Goal: Browse casually

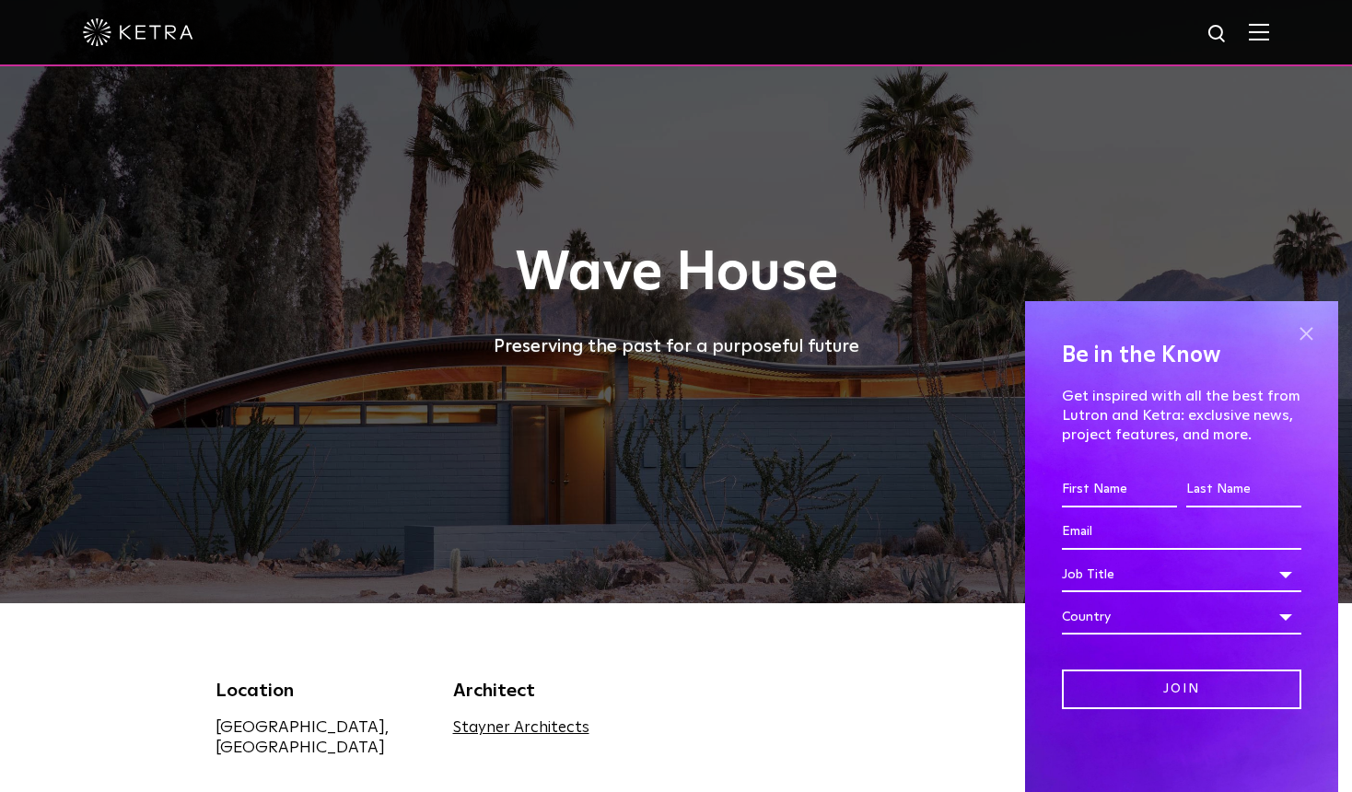
click at [1305, 333] on span at bounding box center [1306, 333] width 28 height 28
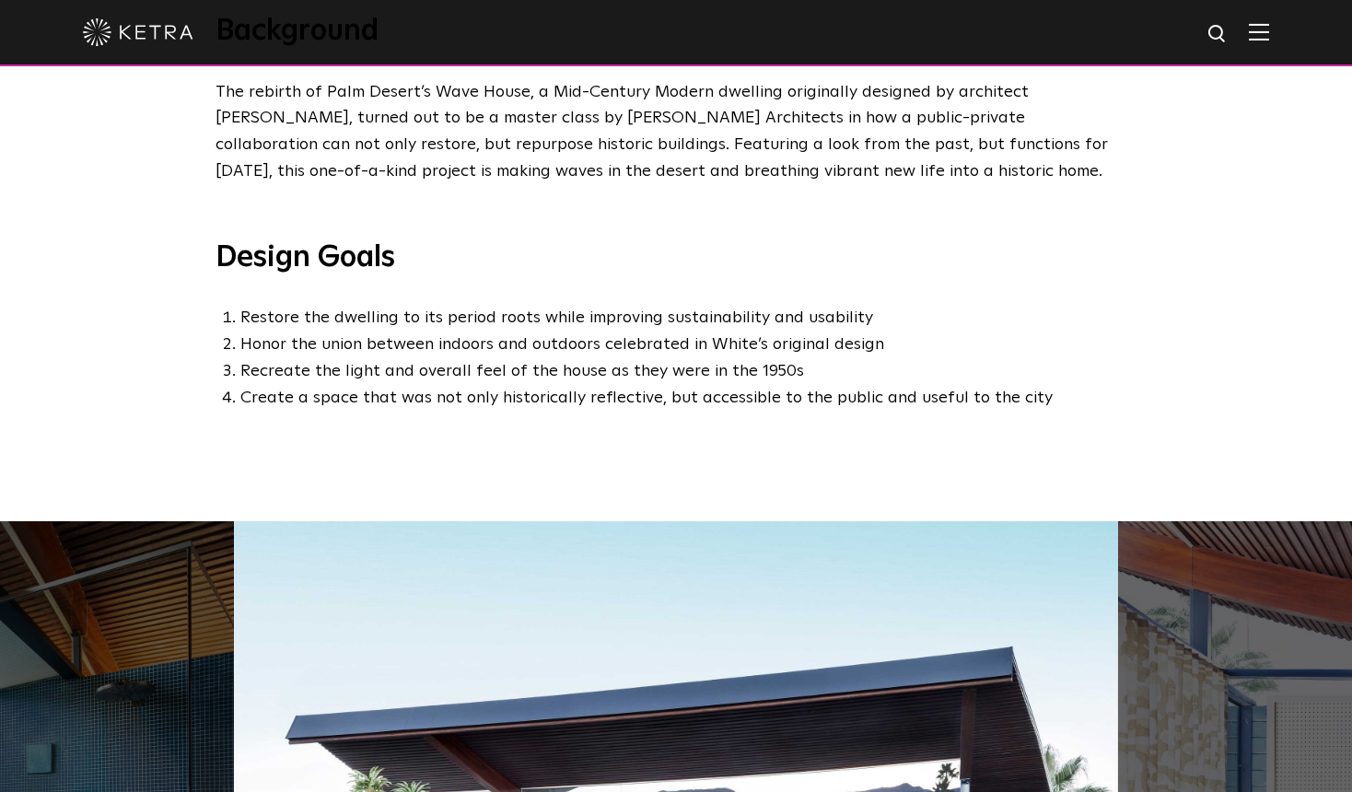
scroll to position [1221, 0]
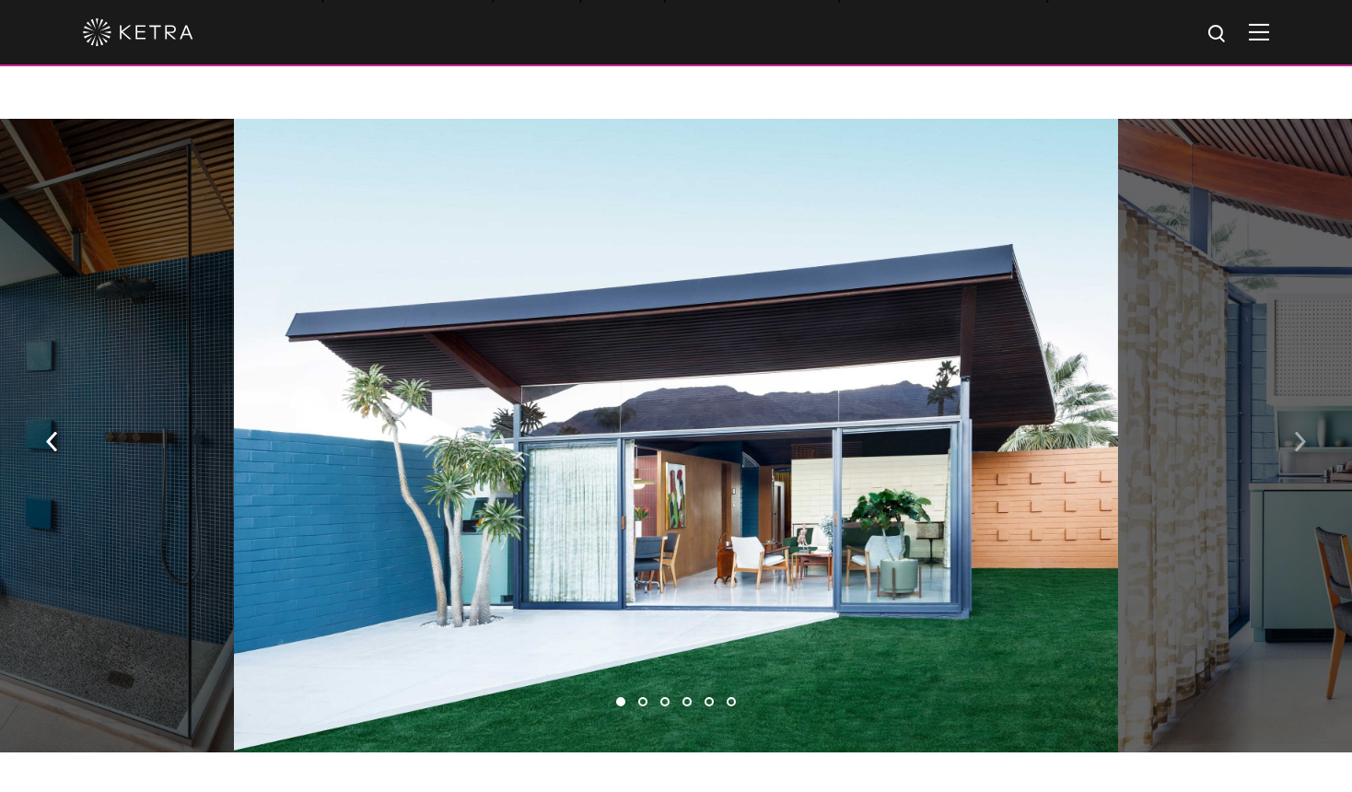
click at [1291, 426] on button "button" at bounding box center [1300, 441] width 40 height 64
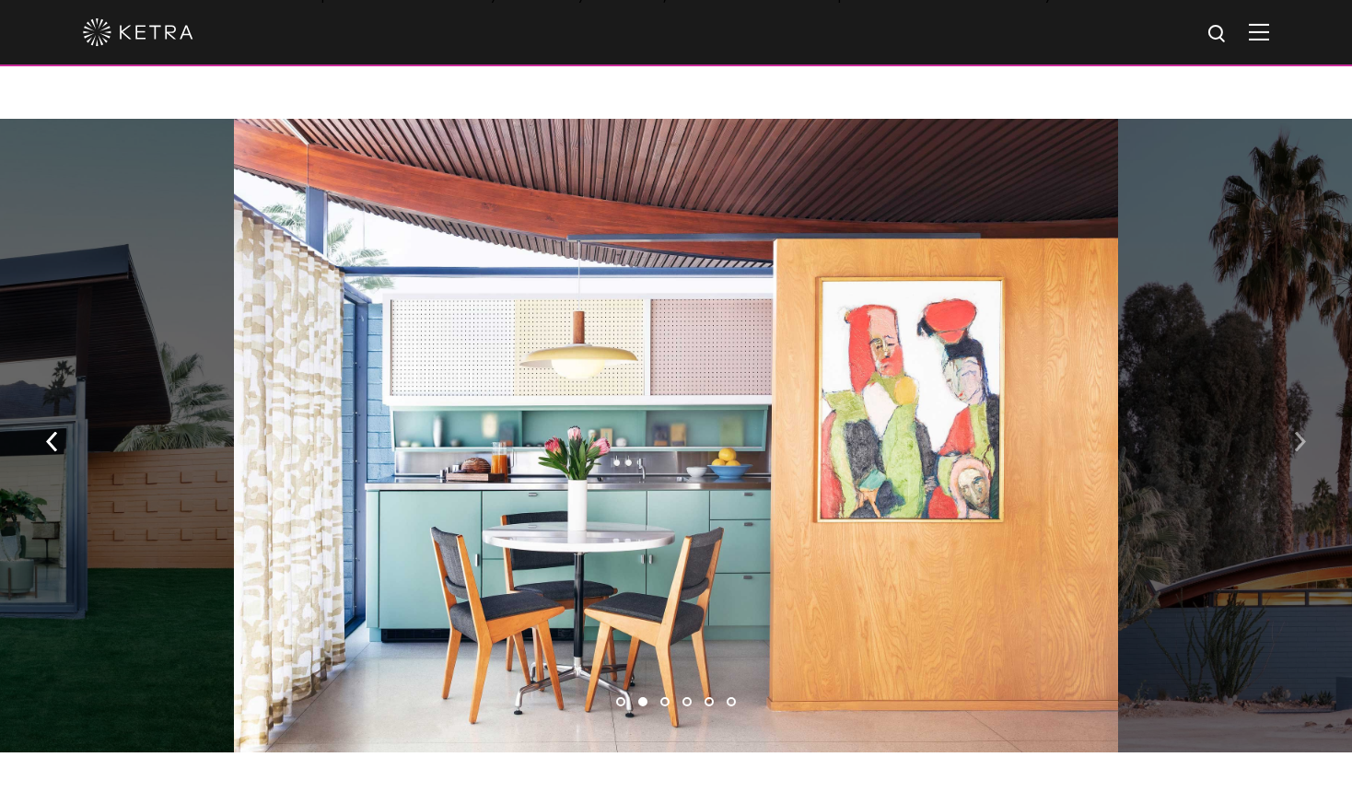
click at [1292, 425] on button "button" at bounding box center [1300, 441] width 40 height 64
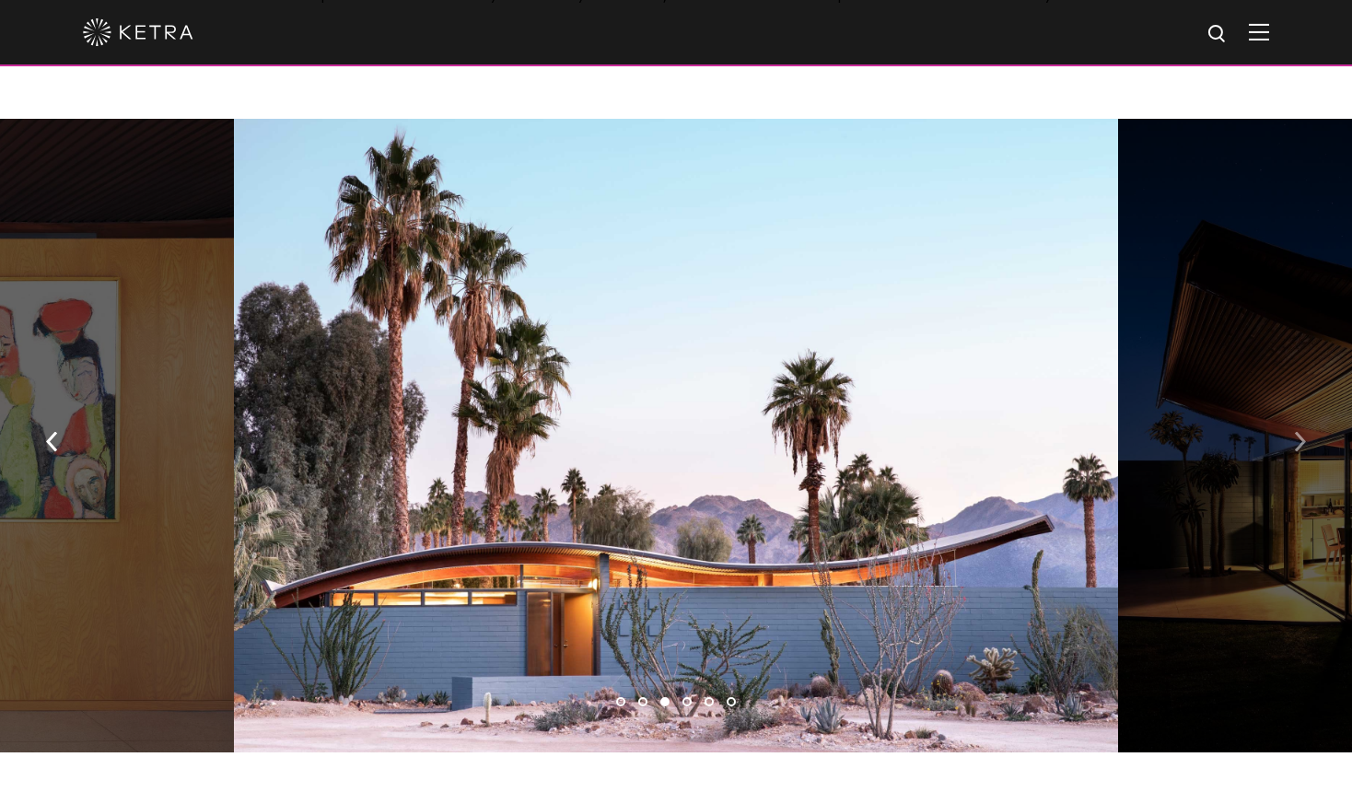
click at [1292, 425] on button "button" at bounding box center [1300, 441] width 40 height 64
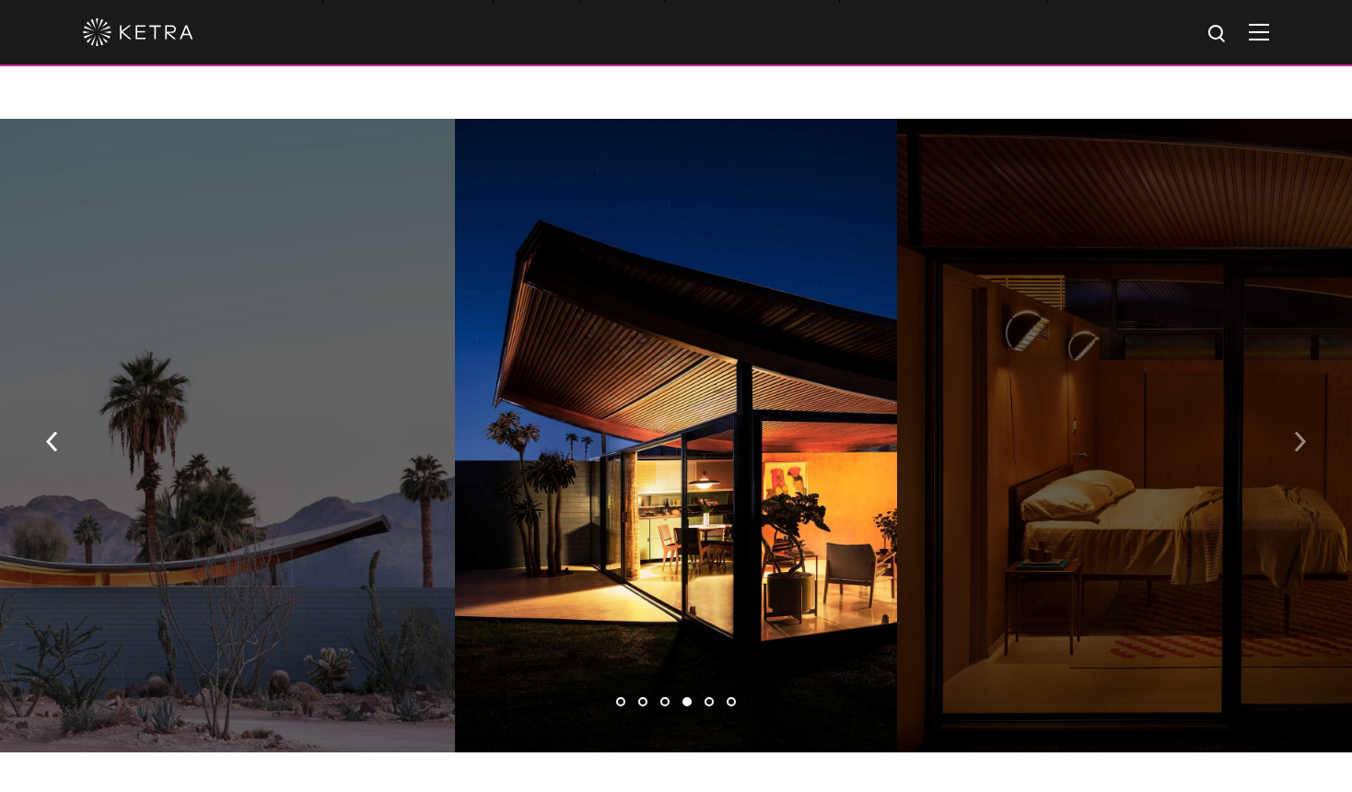
click at [1292, 425] on button "button" at bounding box center [1300, 441] width 40 height 64
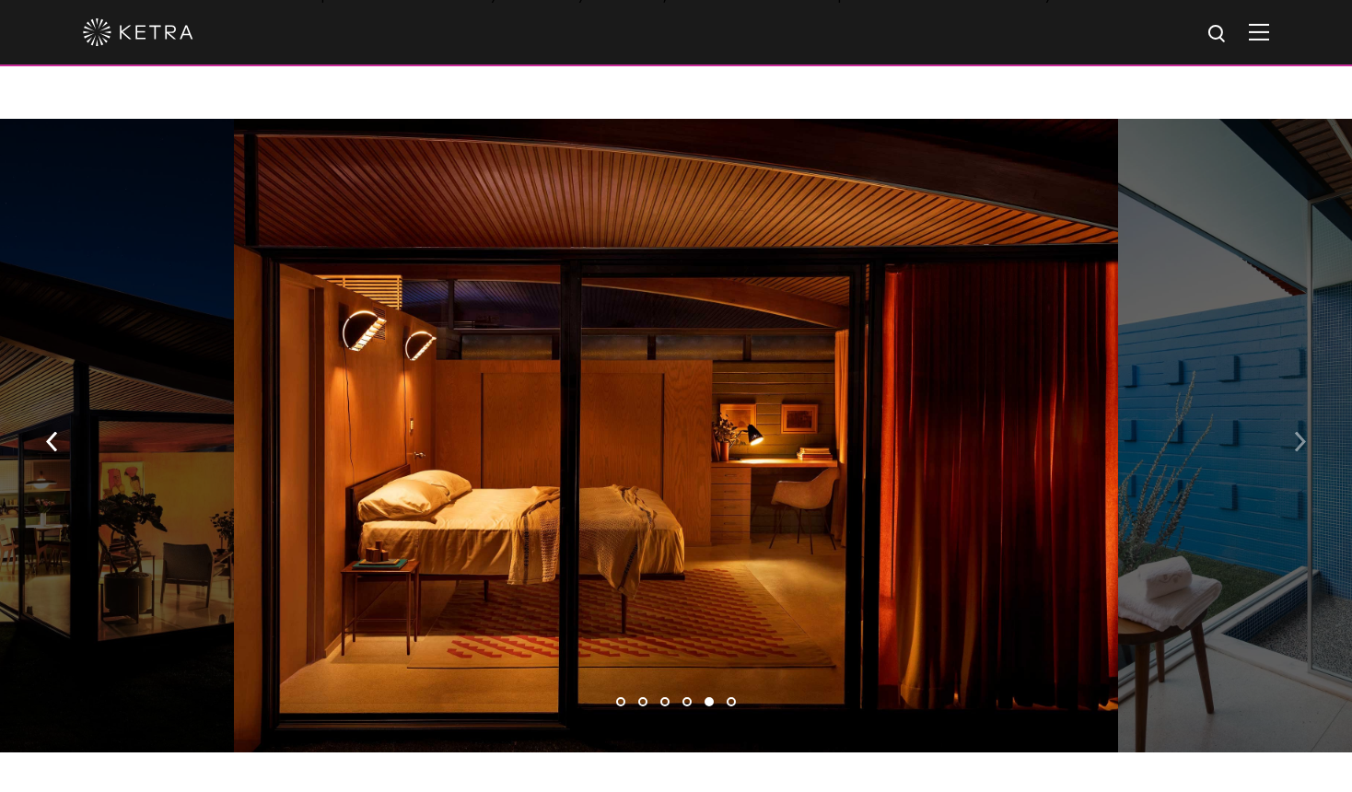
click at [1294, 432] on img "button" at bounding box center [1300, 442] width 12 height 20
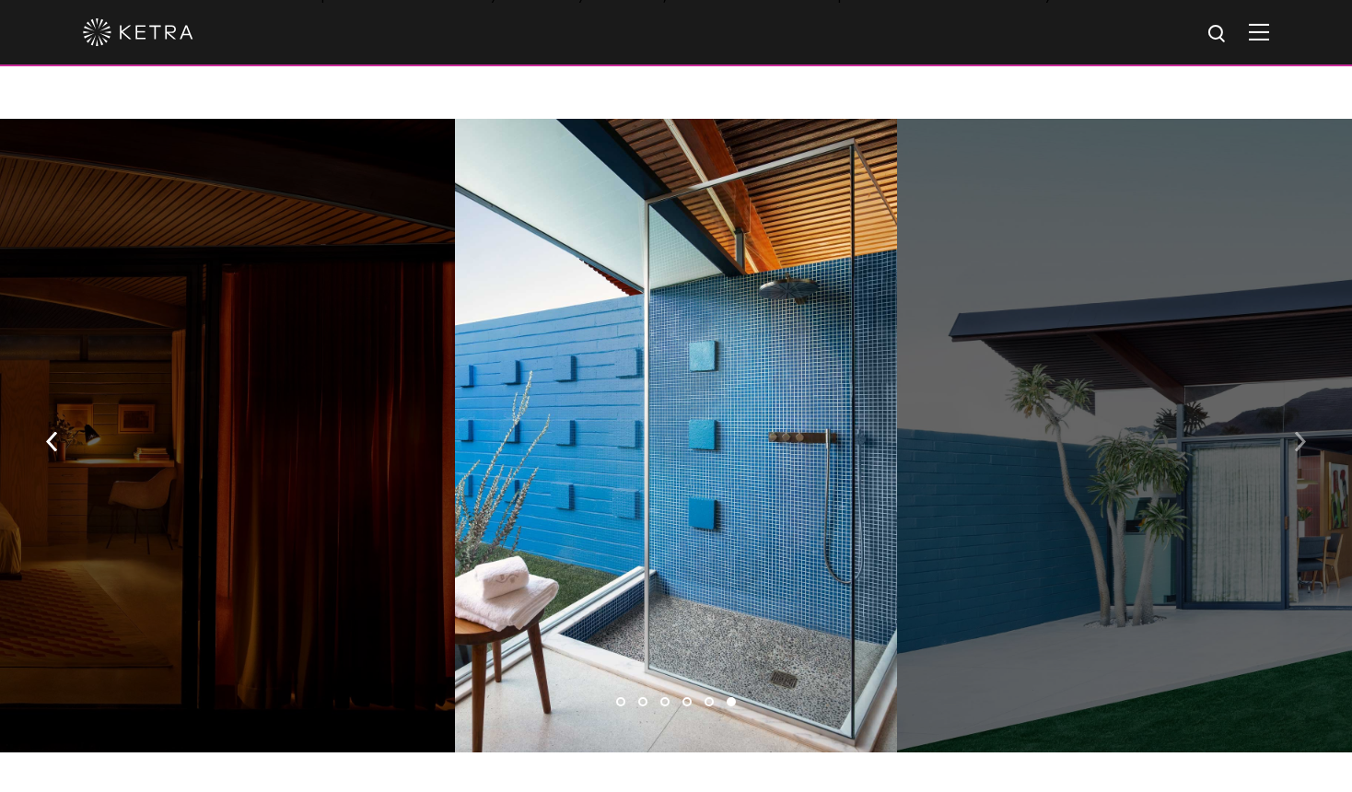
click at [1294, 432] on img "button" at bounding box center [1300, 442] width 12 height 20
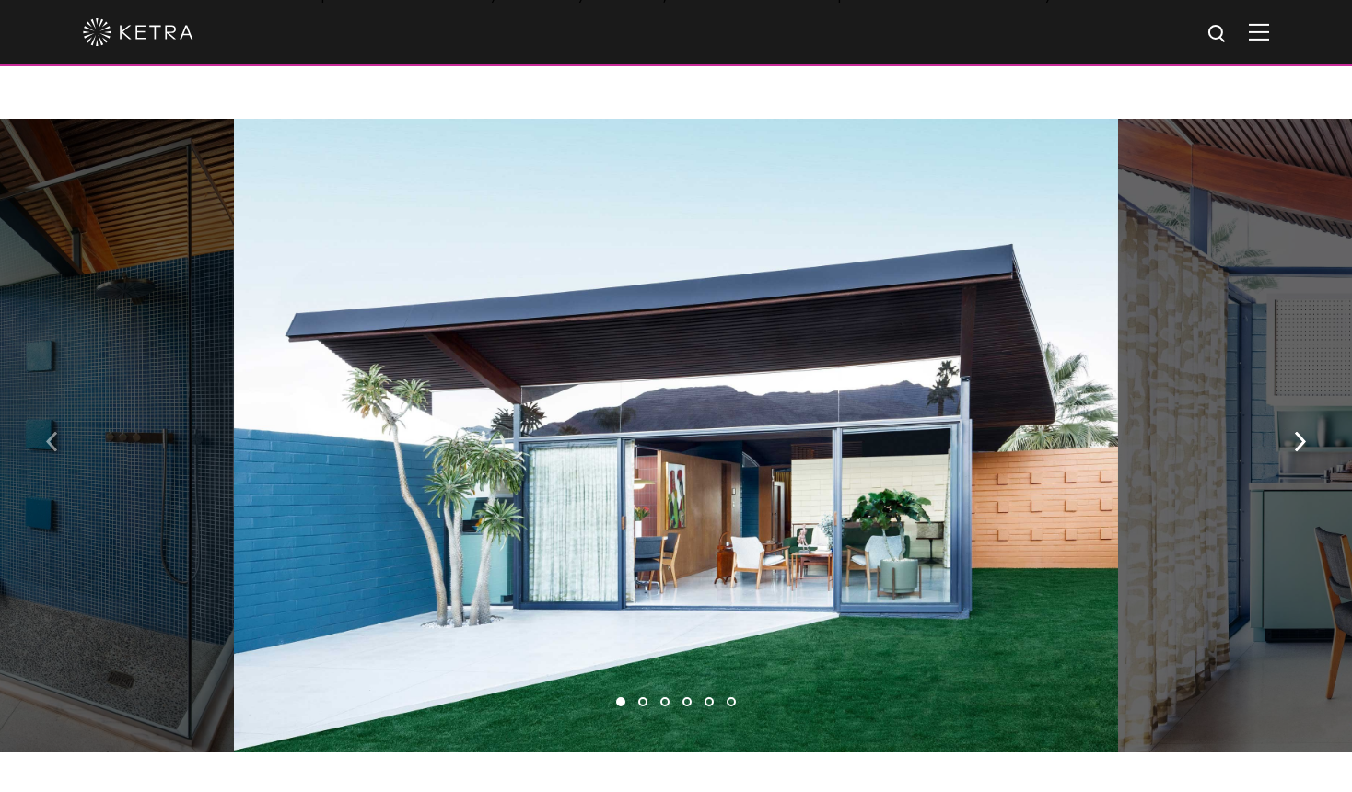
click at [67, 419] on button "button" at bounding box center [52, 441] width 40 height 64
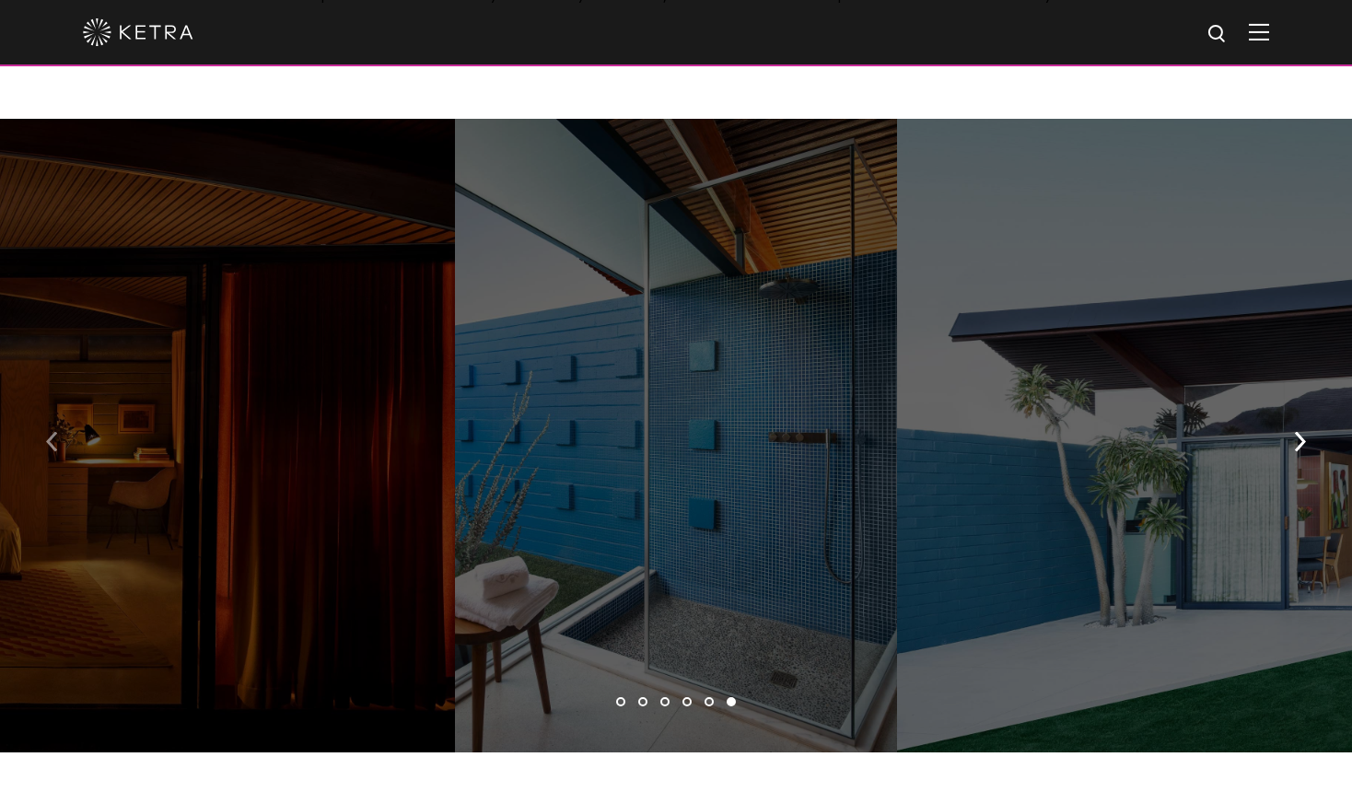
click at [67, 421] on button "button" at bounding box center [52, 441] width 40 height 64
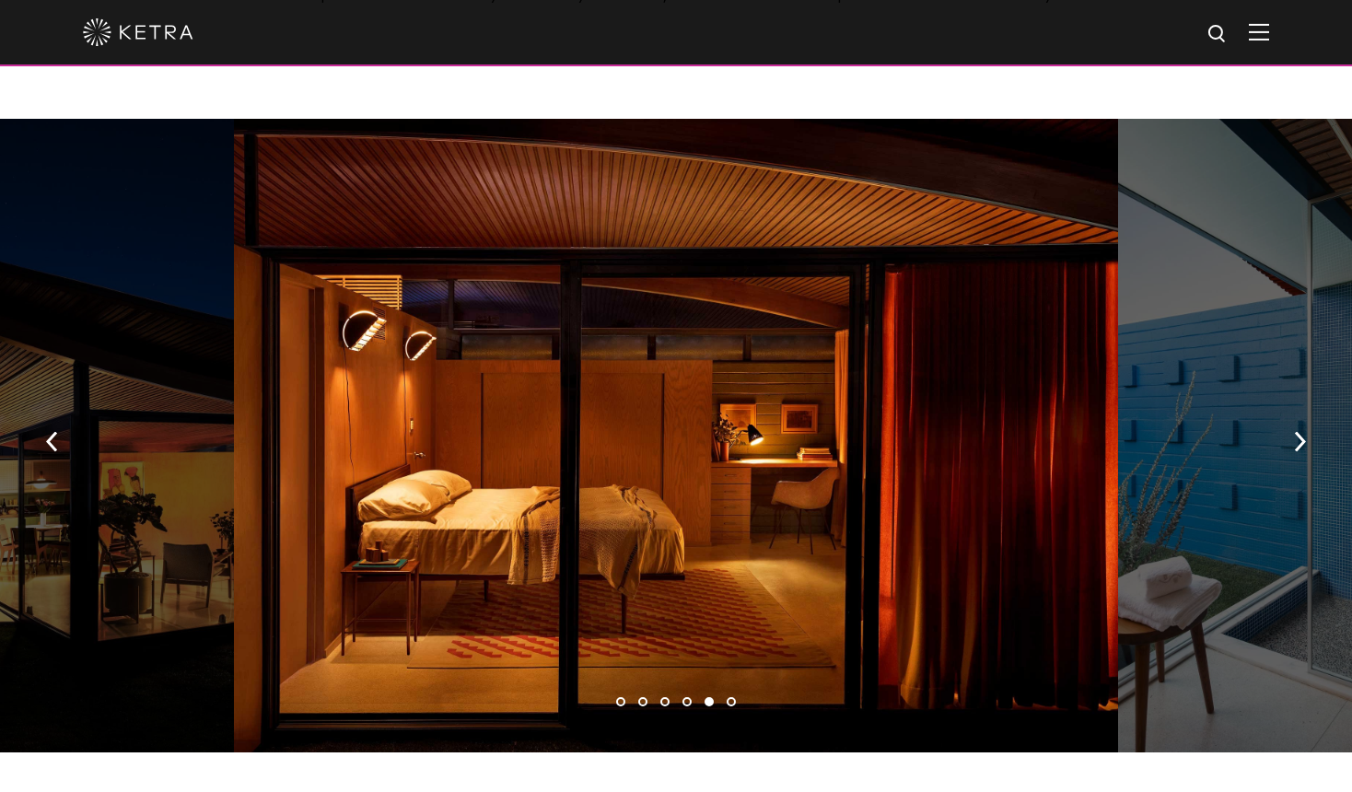
click at [405, 445] on div at bounding box center [676, 435] width 884 height 633
click at [531, 560] on div at bounding box center [676, 435] width 884 height 633
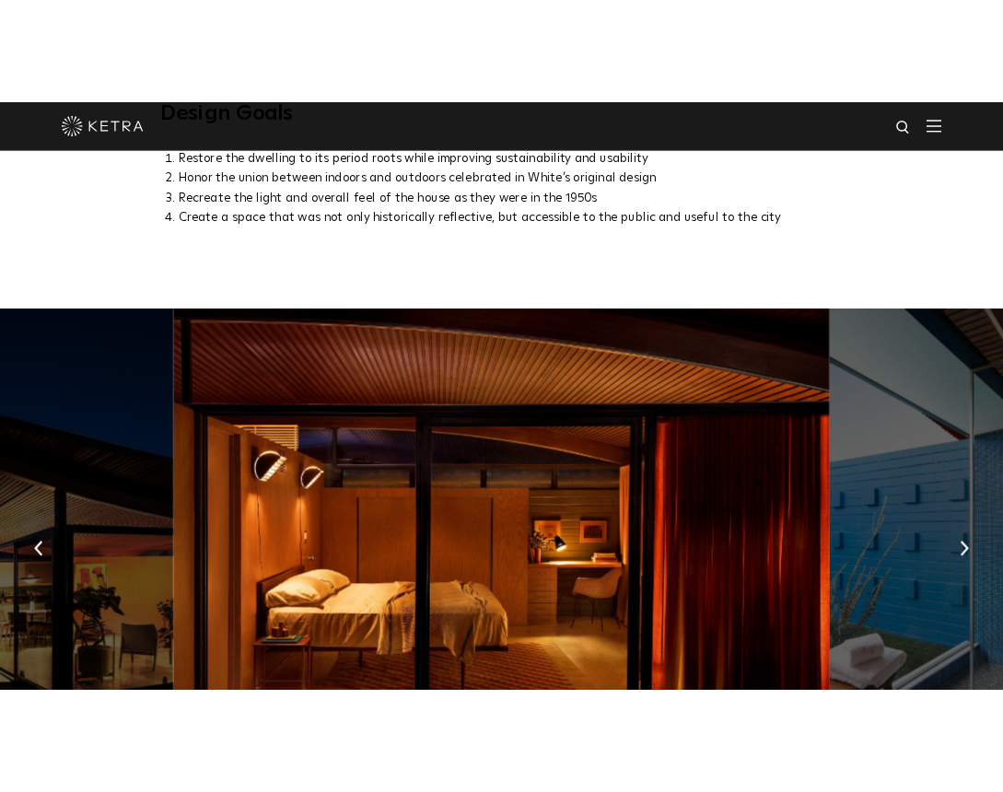
scroll to position [1207, 0]
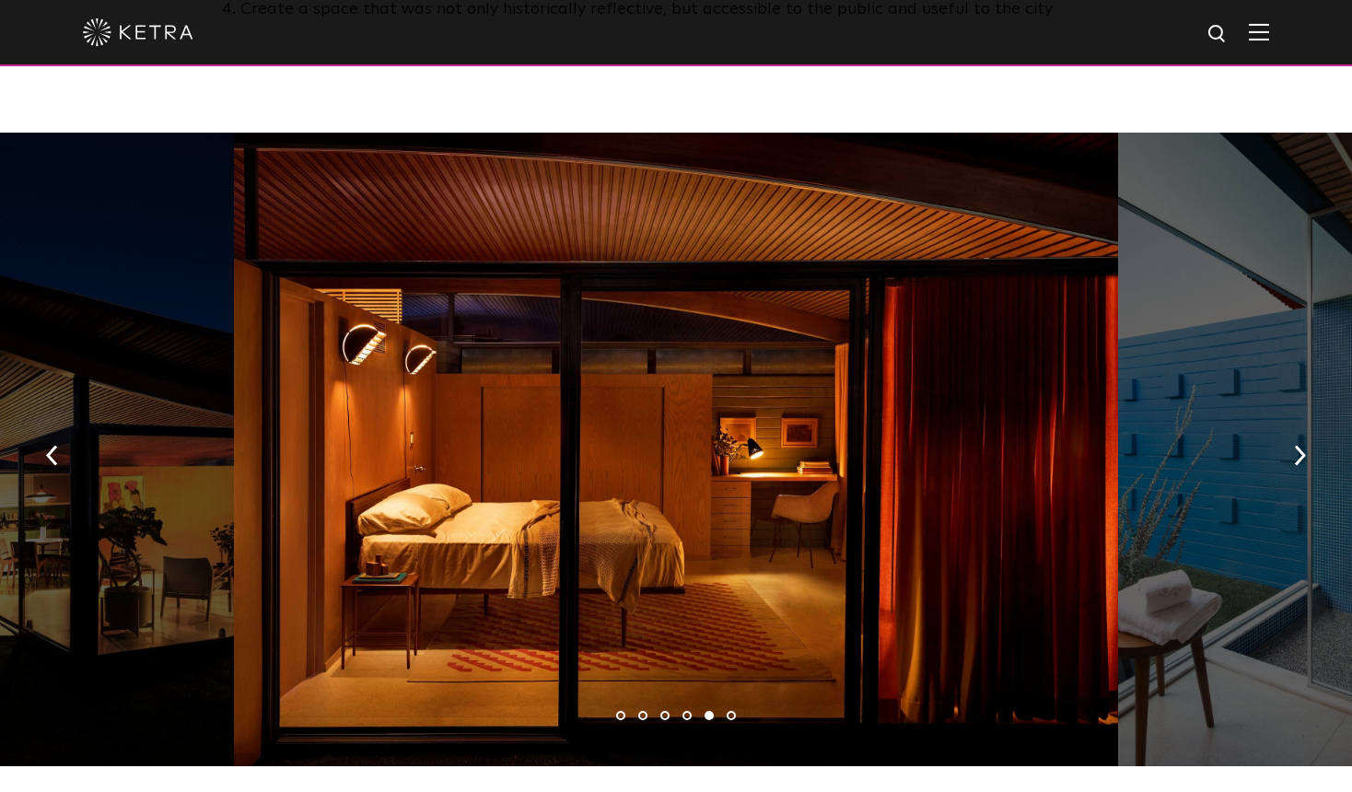
click at [674, 354] on div at bounding box center [676, 449] width 884 height 633
